Goal: Find specific page/section: Find specific page/section

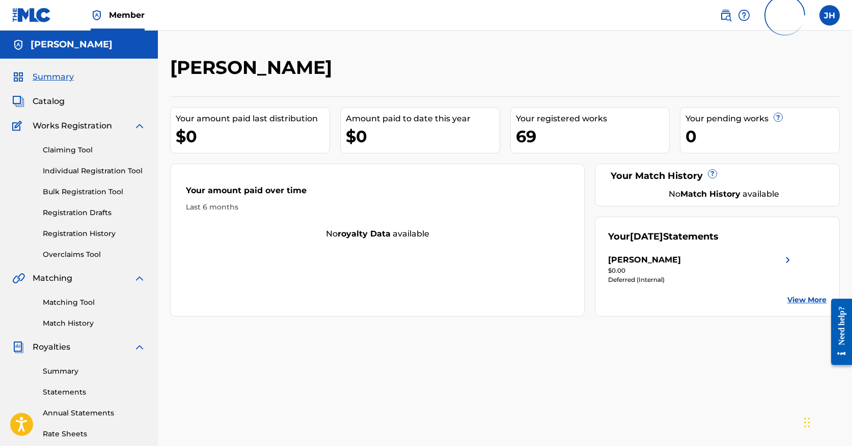
click at [64, 107] on div "Summary Catalog Works Registration Claiming Tool Individual Registration Tool B…" at bounding box center [79, 321] width 158 height 524
click at [49, 100] on span "Catalog" at bounding box center [49, 101] width 32 height 12
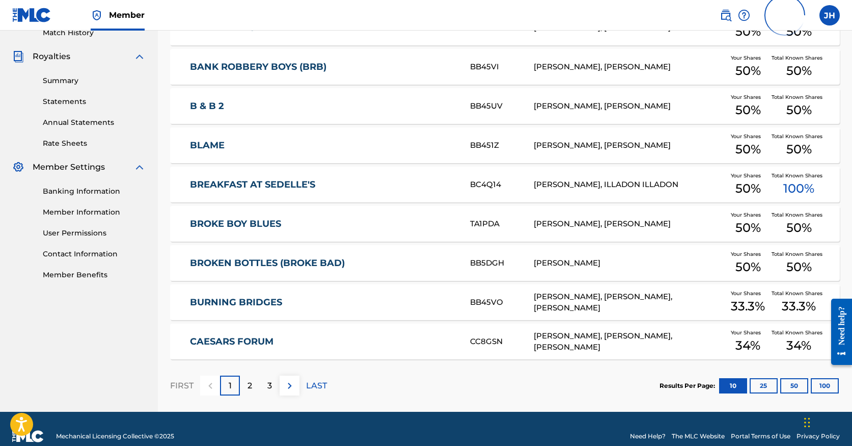
scroll to position [305, 0]
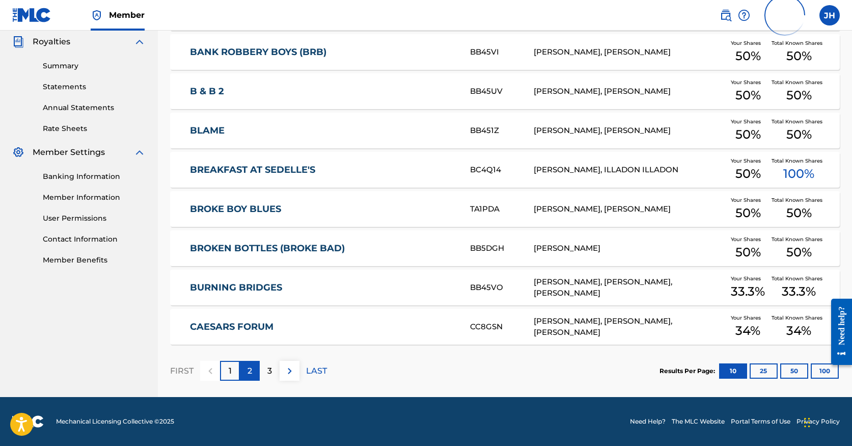
click at [255, 367] on div "2" at bounding box center [250, 371] width 20 height 20
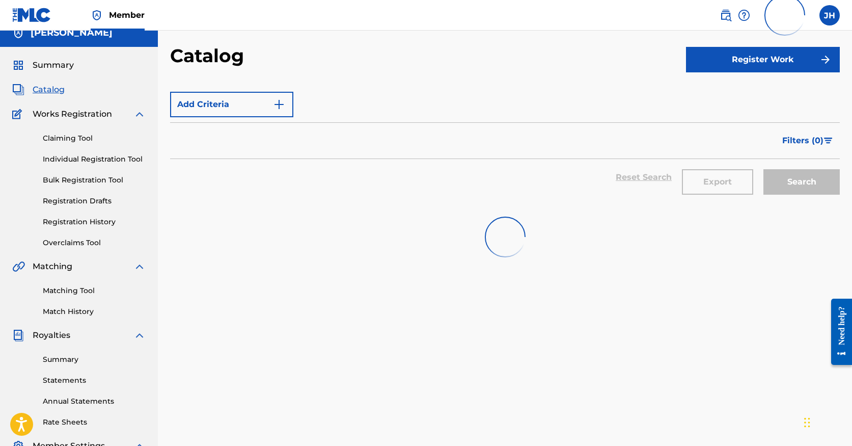
scroll to position [0, 0]
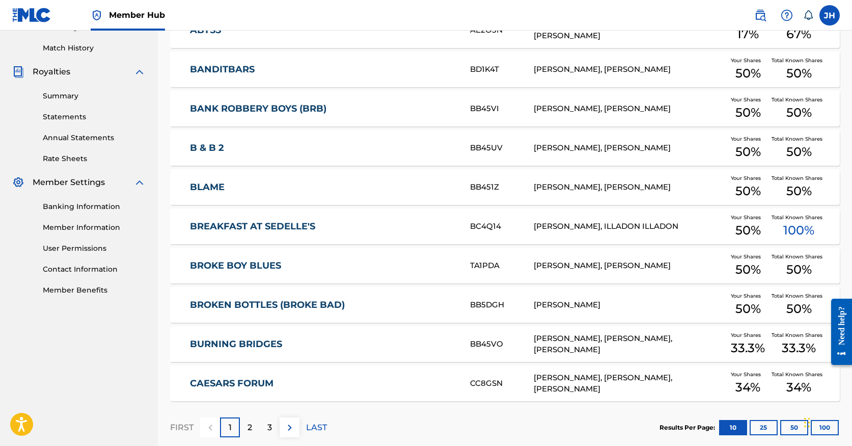
scroll to position [332, 0]
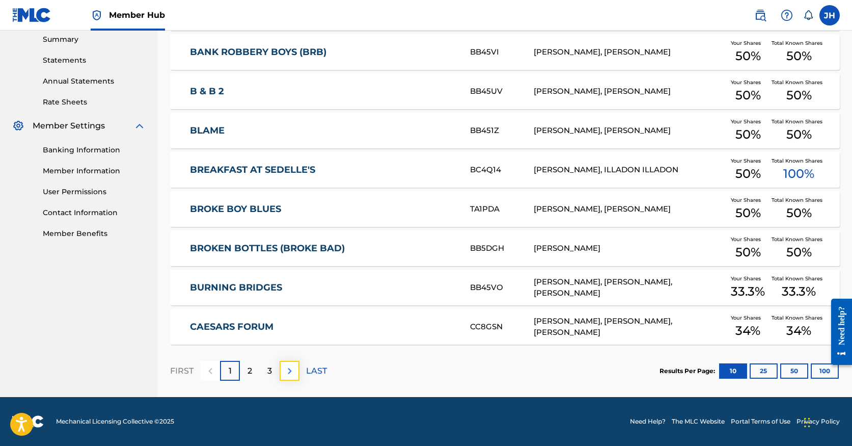
click at [290, 377] on button at bounding box center [290, 371] width 20 height 20
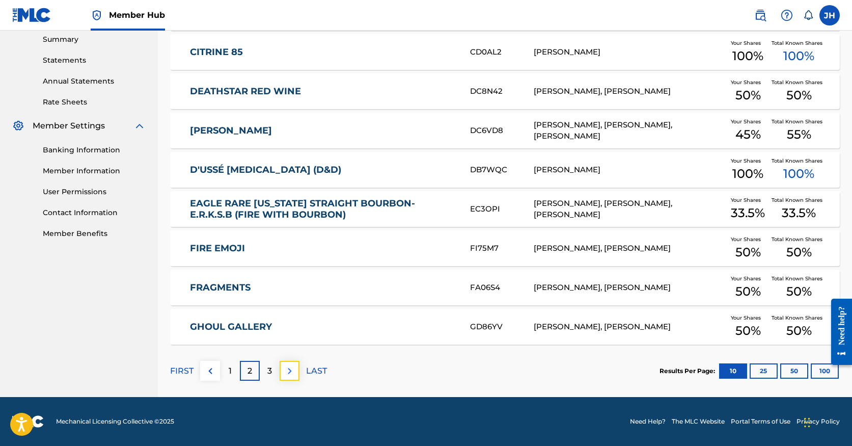
click at [291, 377] on button at bounding box center [290, 371] width 20 height 20
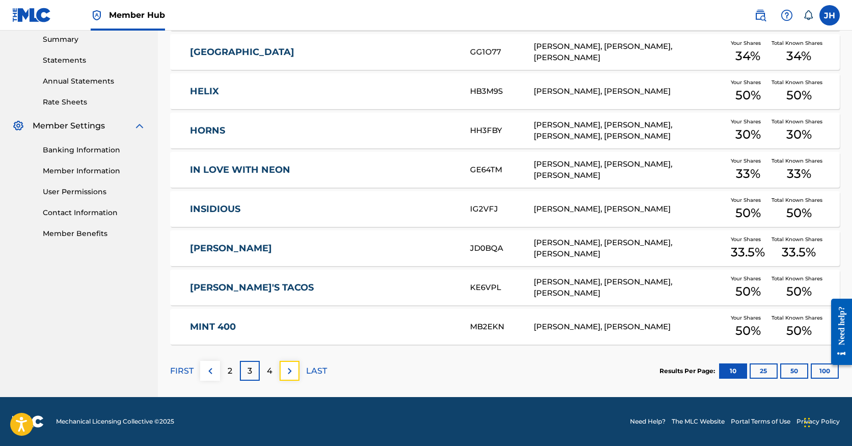
click at [291, 377] on button at bounding box center [290, 371] width 20 height 20
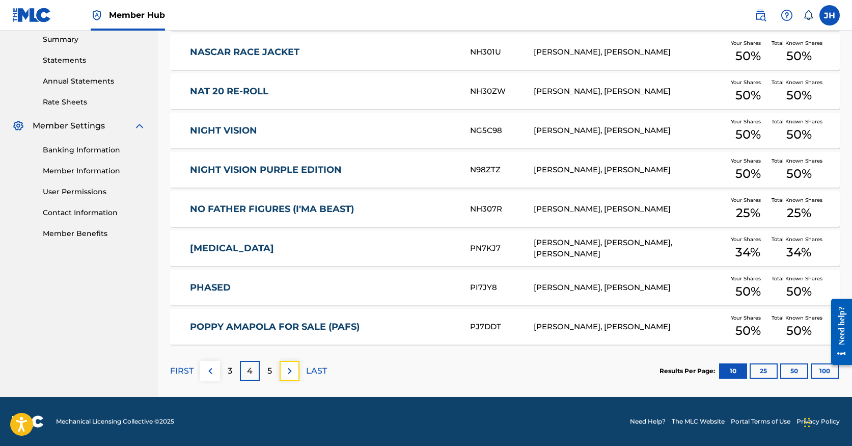
click at [291, 377] on button at bounding box center [290, 371] width 20 height 20
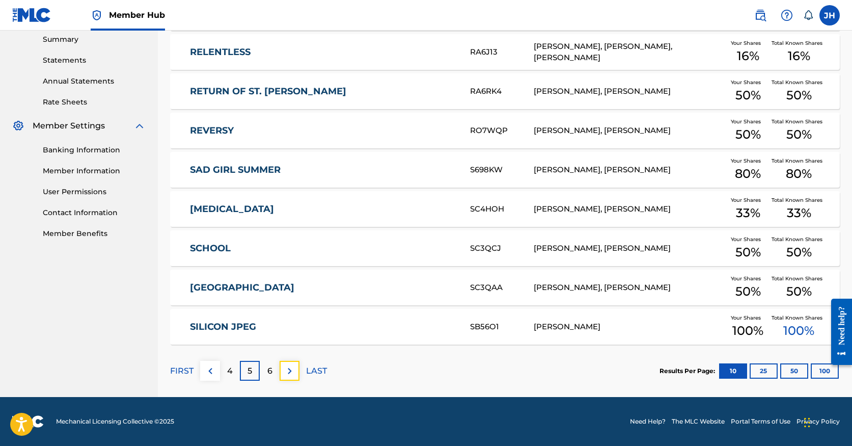
click at [291, 377] on button at bounding box center [290, 371] width 20 height 20
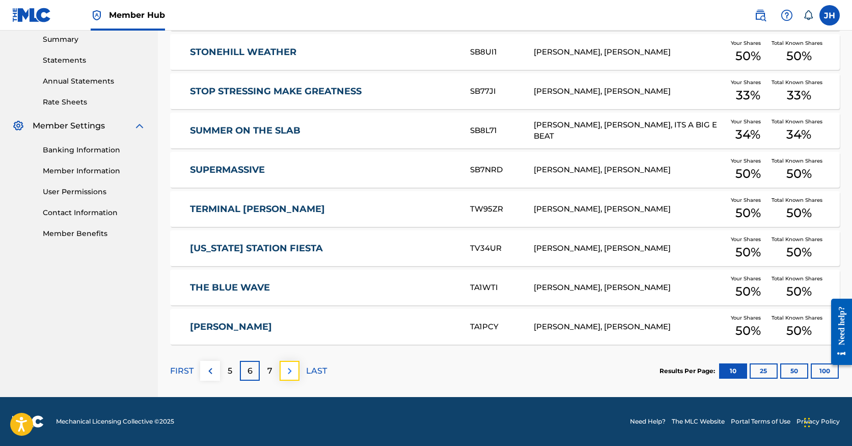
click at [291, 376] on button at bounding box center [290, 371] width 20 height 20
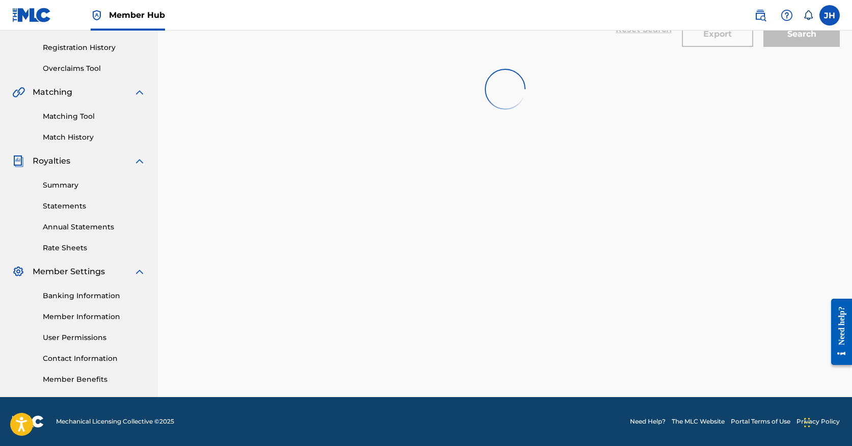
scroll to position [292, 0]
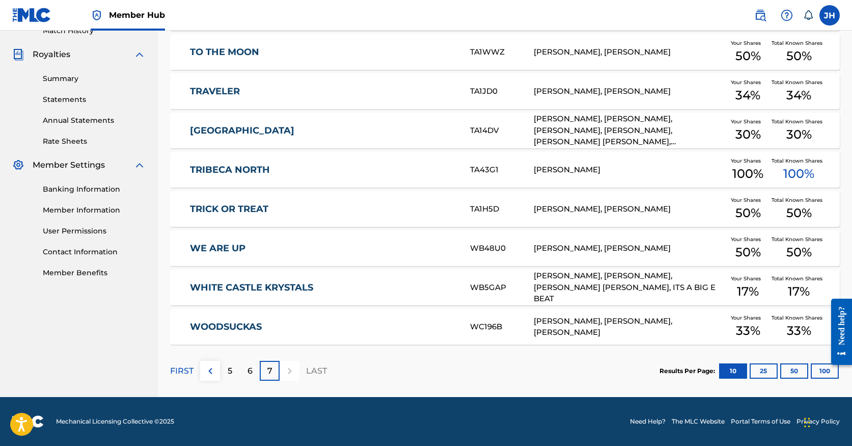
click at [290, 373] on div at bounding box center [290, 371] width 20 height 20
click at [285, 367] on div at bounding box center [290, 371] width 20 height 20
click at [254, 372] on div "6" at bounding box center [250, 371] width 20 height 20
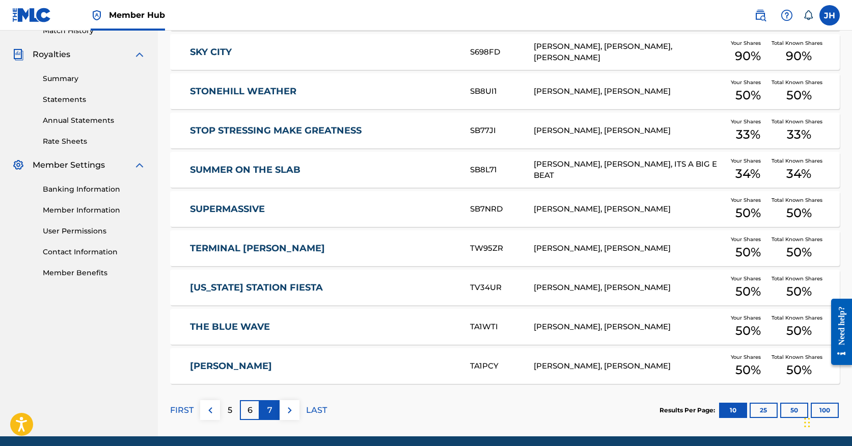
click at [270, 412] on p "7" at bounding box center [269, 410] width 5 height 12
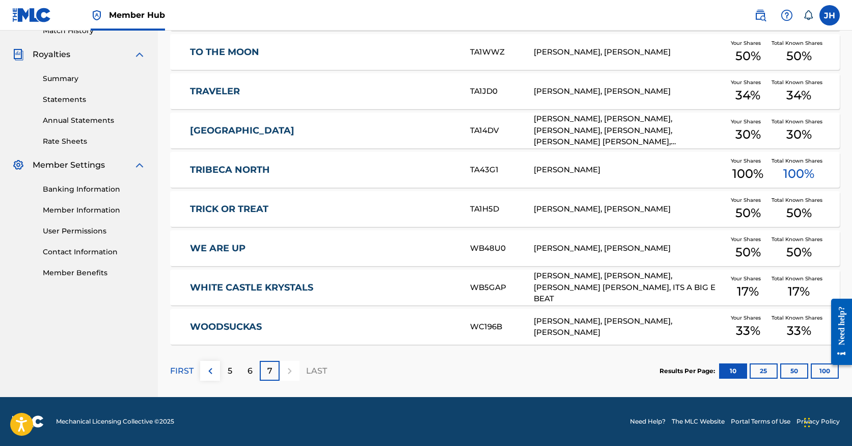
click at [278, 374] on div "7" at bounding box center [270, 371] width 20 height 20
click at [285, 372] on div at bounding box center [290, 371] width 20 height 20
click at [213, 373] on img at bounding box center [210, 371] width 12 height 12
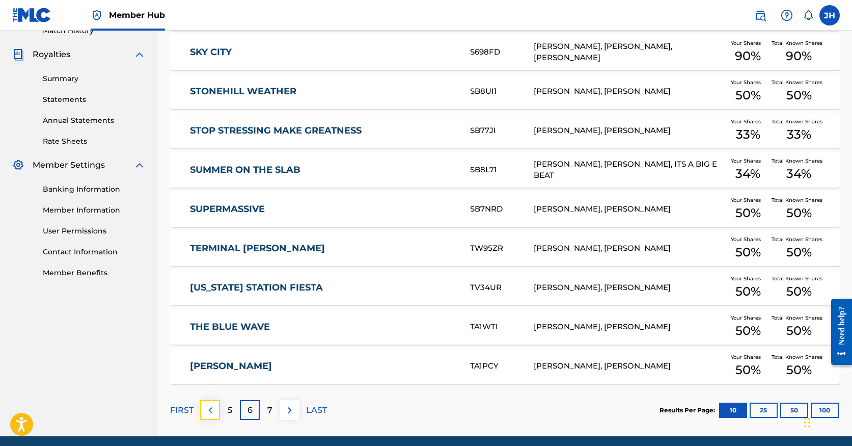
click at [215, 413] on img at bounding box center [210, 410] width 12 height 12
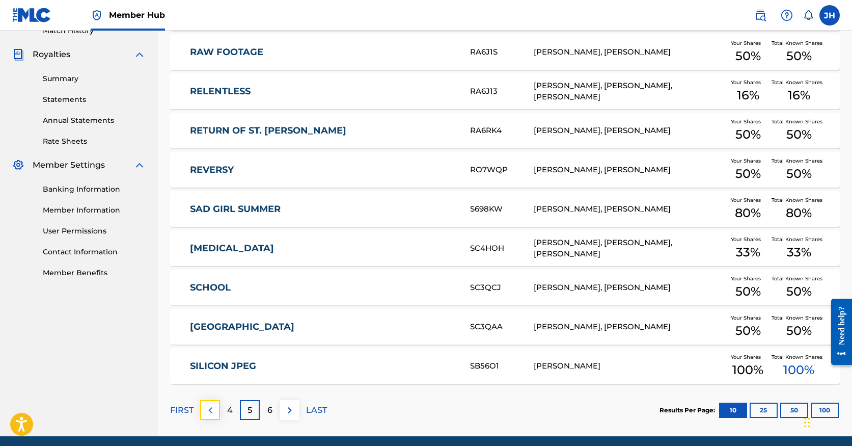
click at [213, 413] on img at bounding box center [210, 410] width 12 height 12
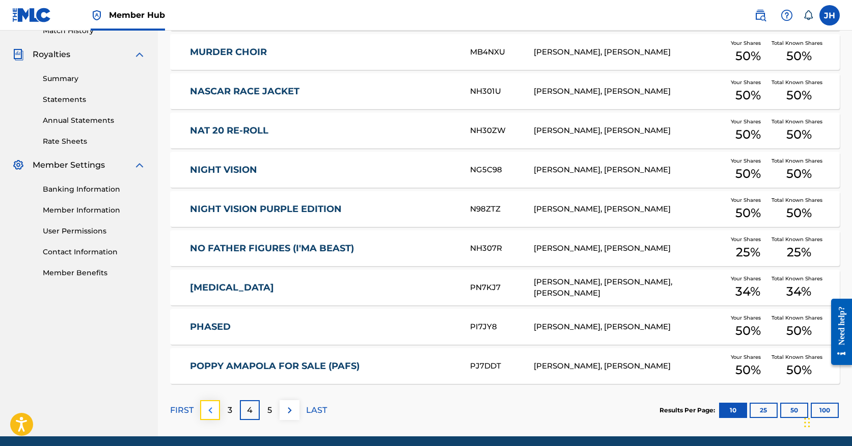
click at [213, 413] on img at bounding box center [210, 410] width 12 height 12
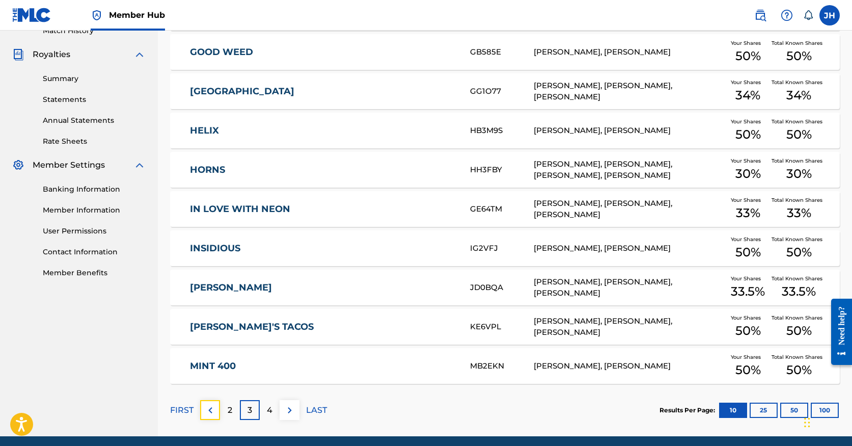
click at [213, 413] on img at bounding box center [210, 410] width 12 height 12
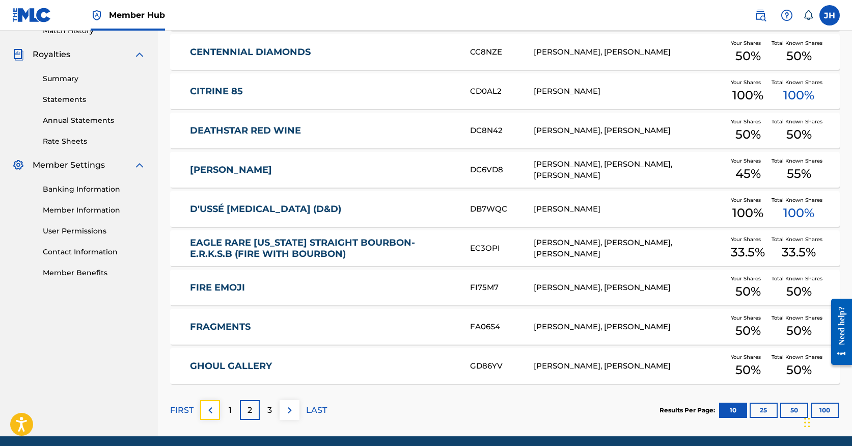
click at [213, 413] on img at bounding box center [210, 410] width 12 height 12
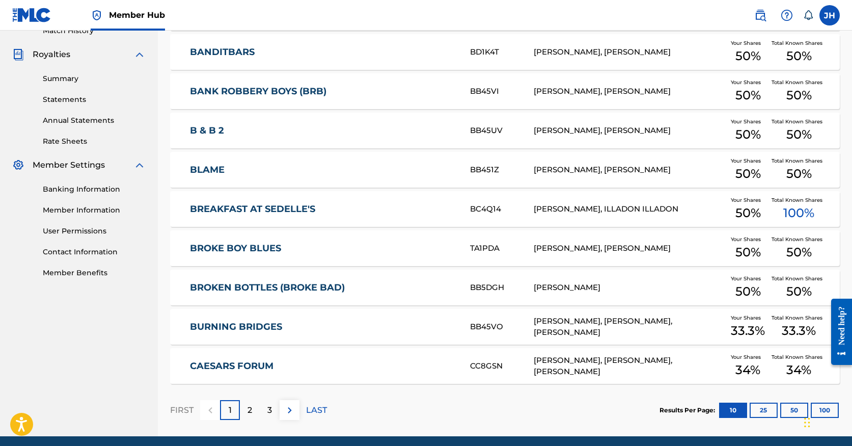
click at [213, 413] on div at bounding box center [210, 410] width 20 height 20
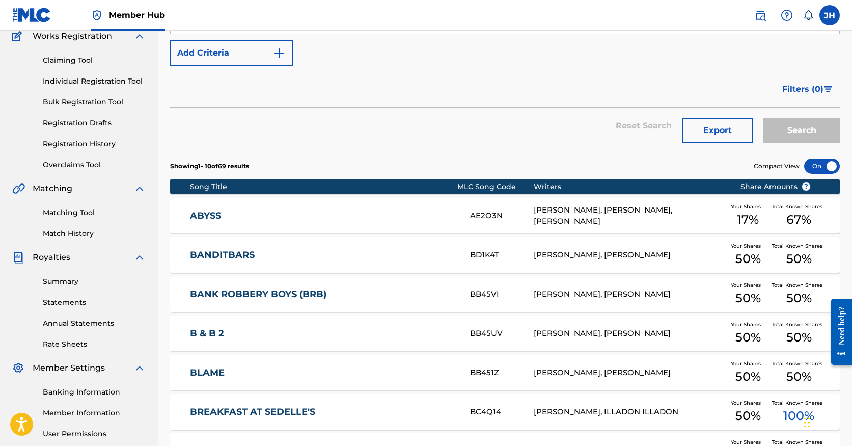
scroll to position [0, 0]
